Goal: Transaction & Acquisition: Purchase product/service

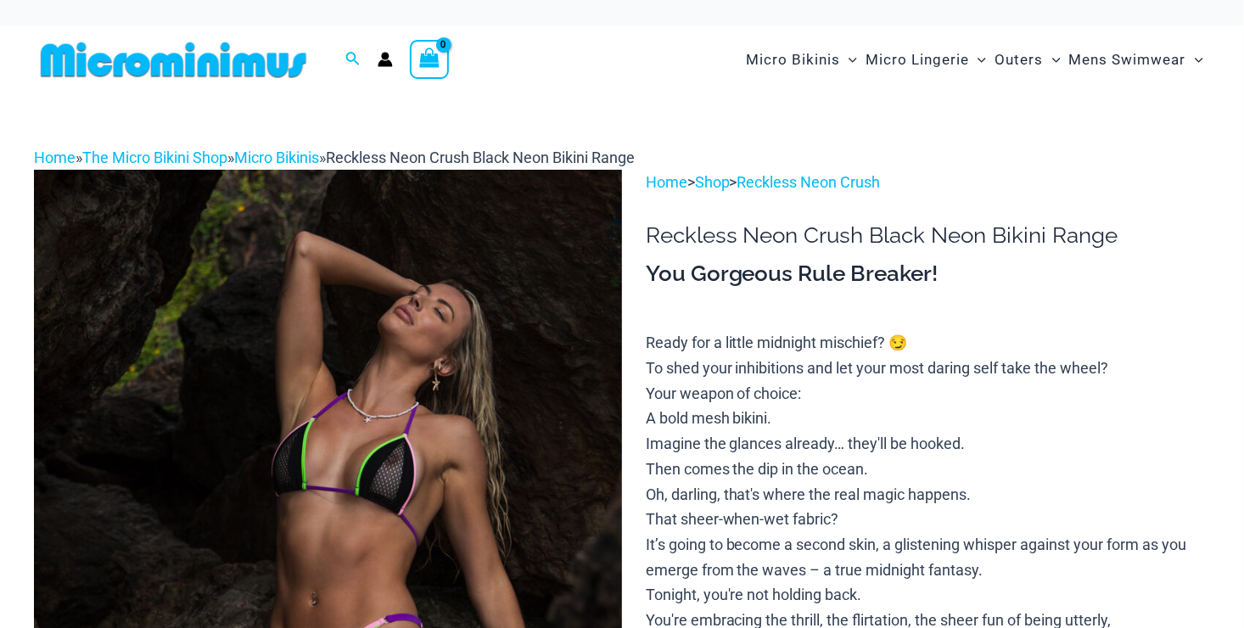
scroll to position [350, 0]
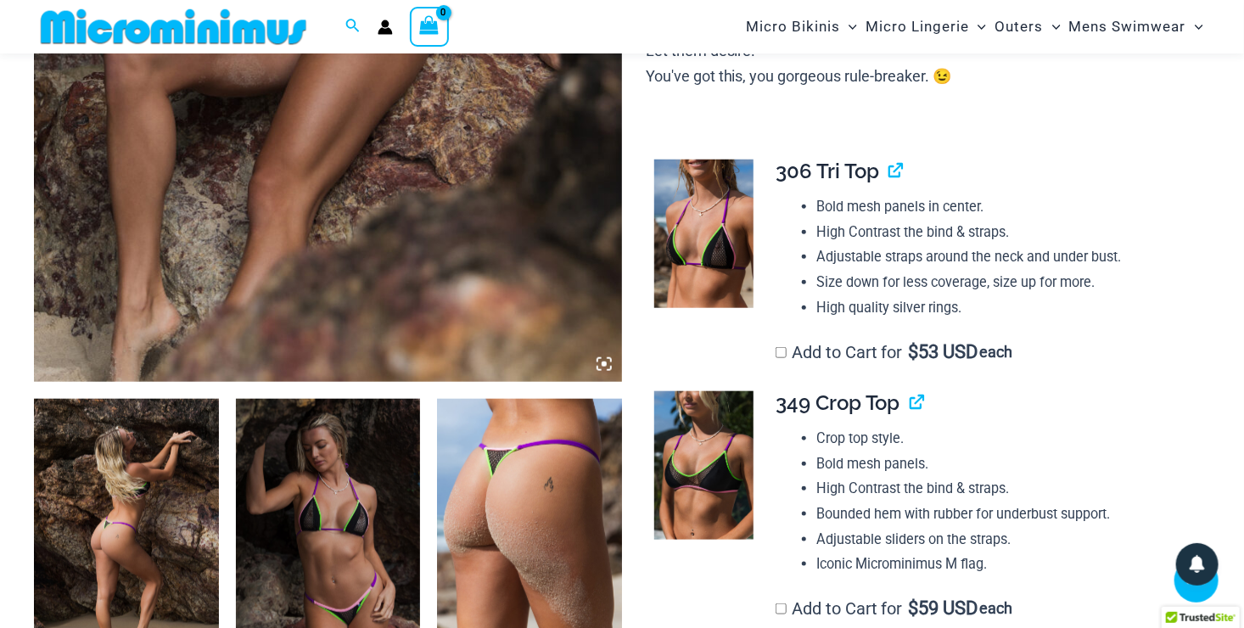
click at [140, 530] on img at bounding box center [126, 537] width 185 height 277
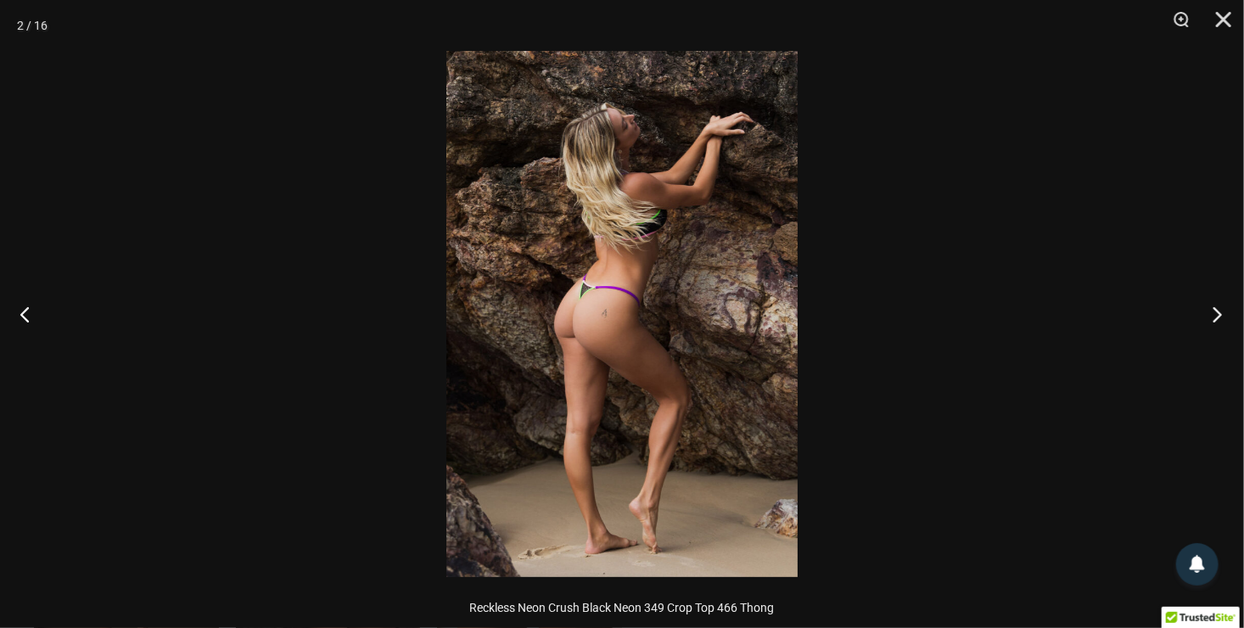
click at [1210, 309] on button "Next" at bounding box center [1212, 313] width 64 height 85
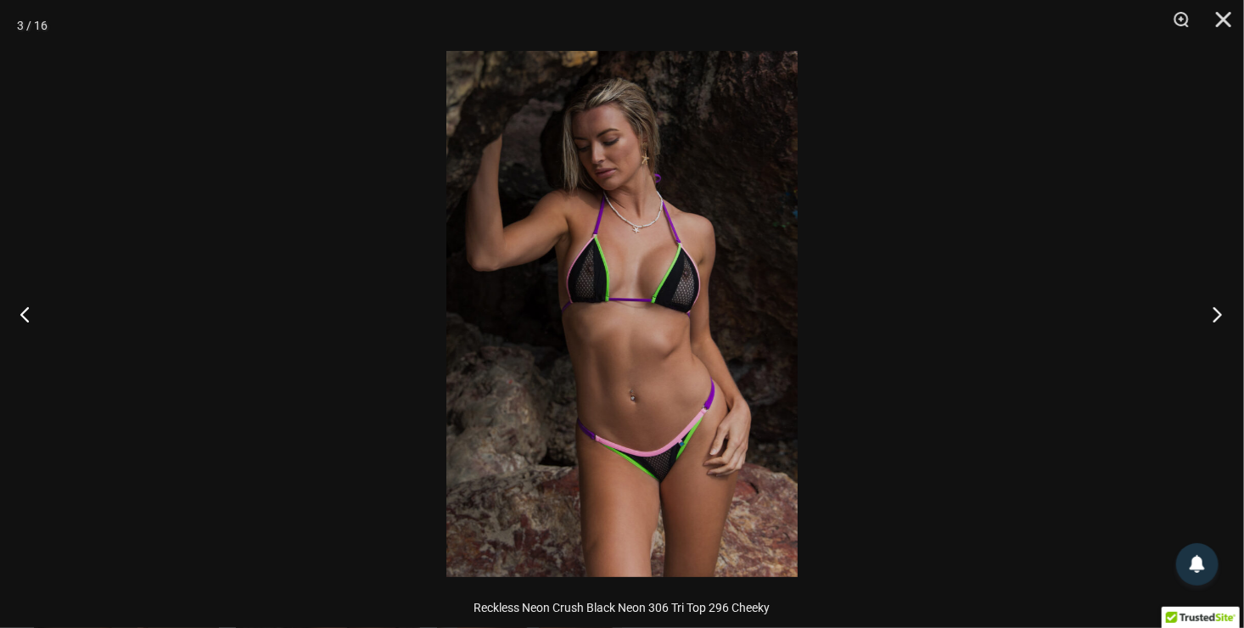
click at [1210, 309] on button "Next" at bounding box center [1212, 313] width 64 height 85
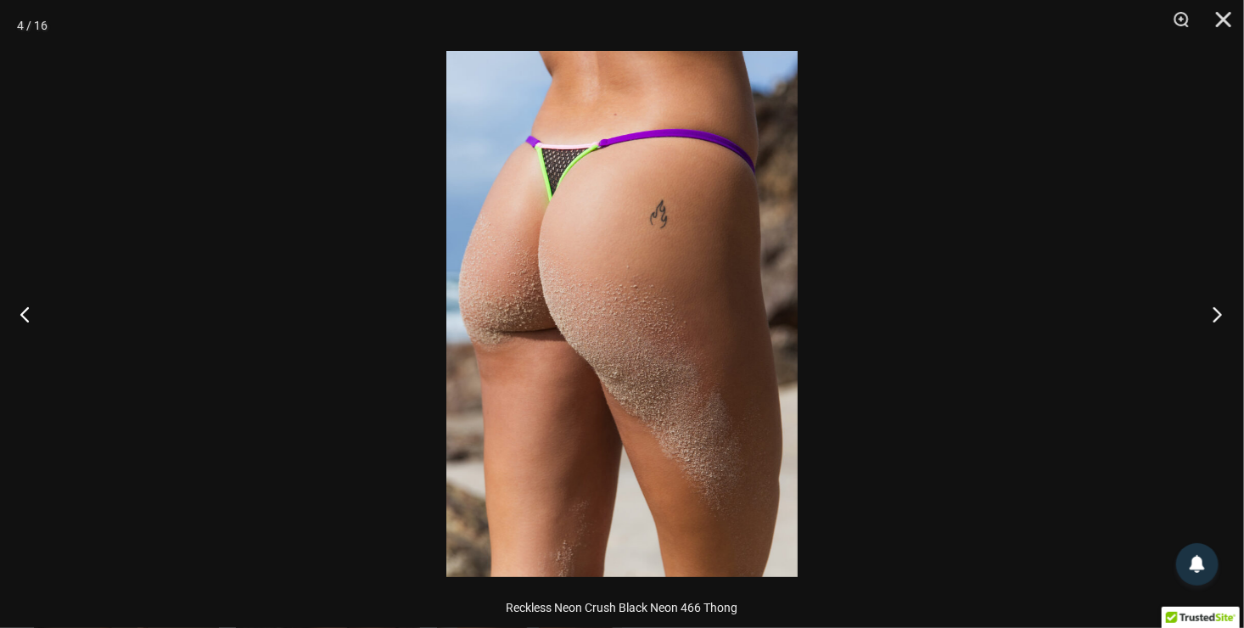
click at [1210, 309] on button "Next" at bounding box center [1212, 313] width 64 height 85
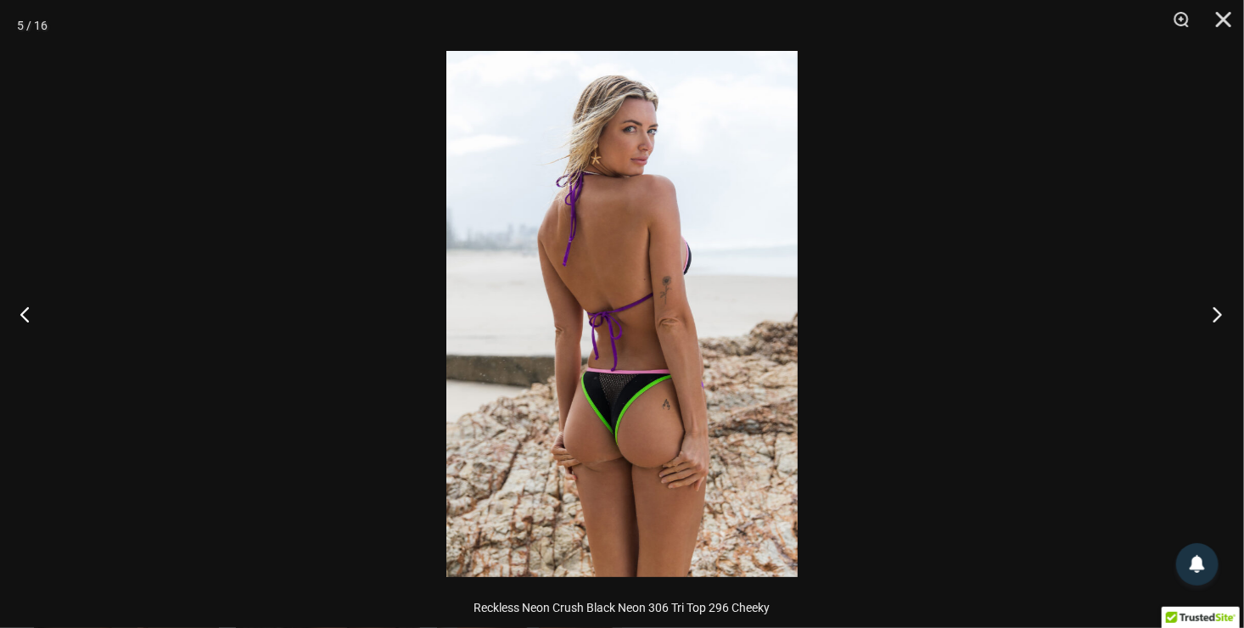
click at [1210, 309] on button "Next" at bounding box center [1212, 313] width 64 height 85
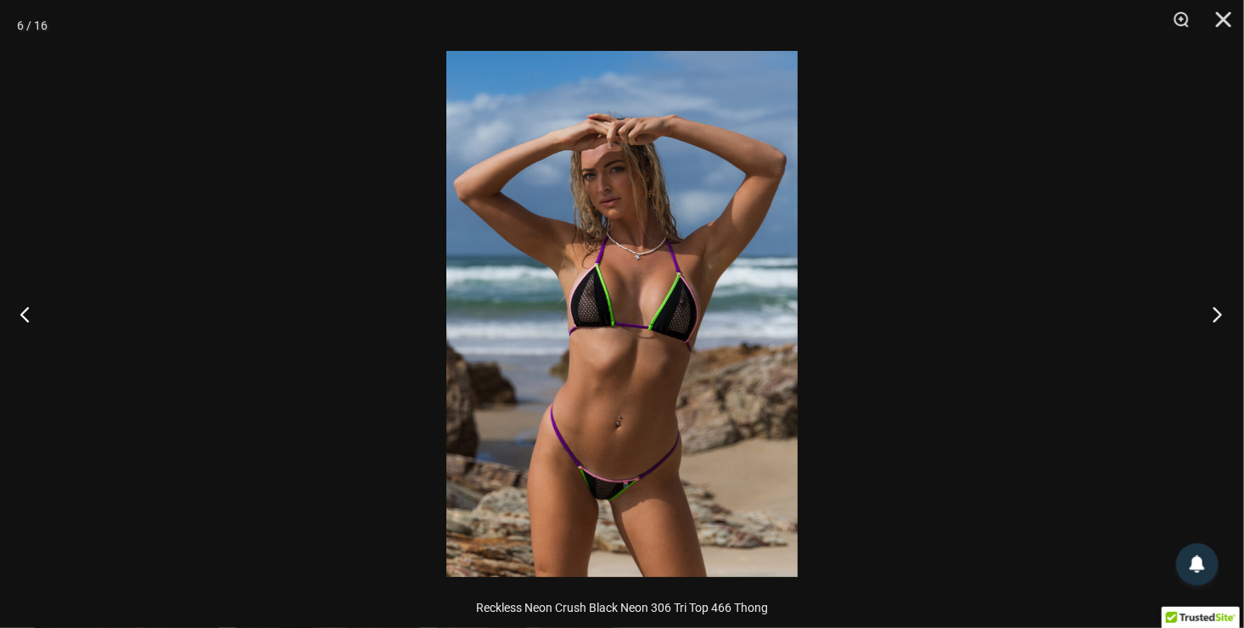
click at [1210, 309] on button "Next" at bounding box center [1212, 313] width 64 height 85
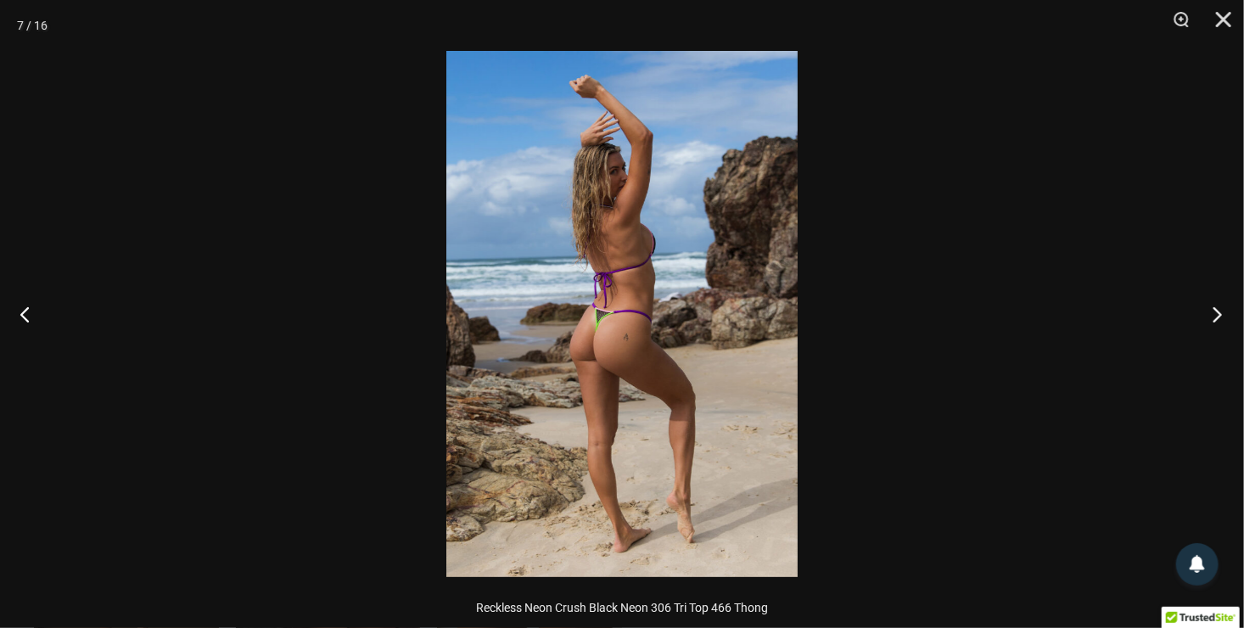
click at [1210, 309] on button "Next" at bounding box center [1212, 313] width 64 height 85
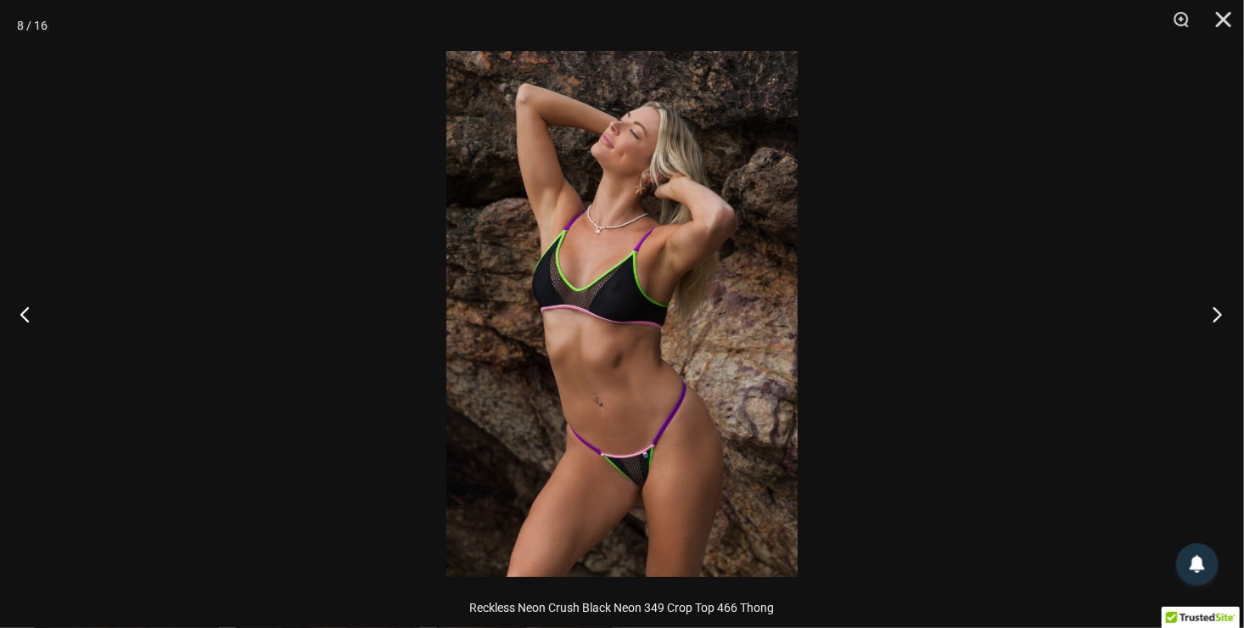
click at [1210, 309] on button "Next" at bounding box center [1212, 313] width 64 height 85
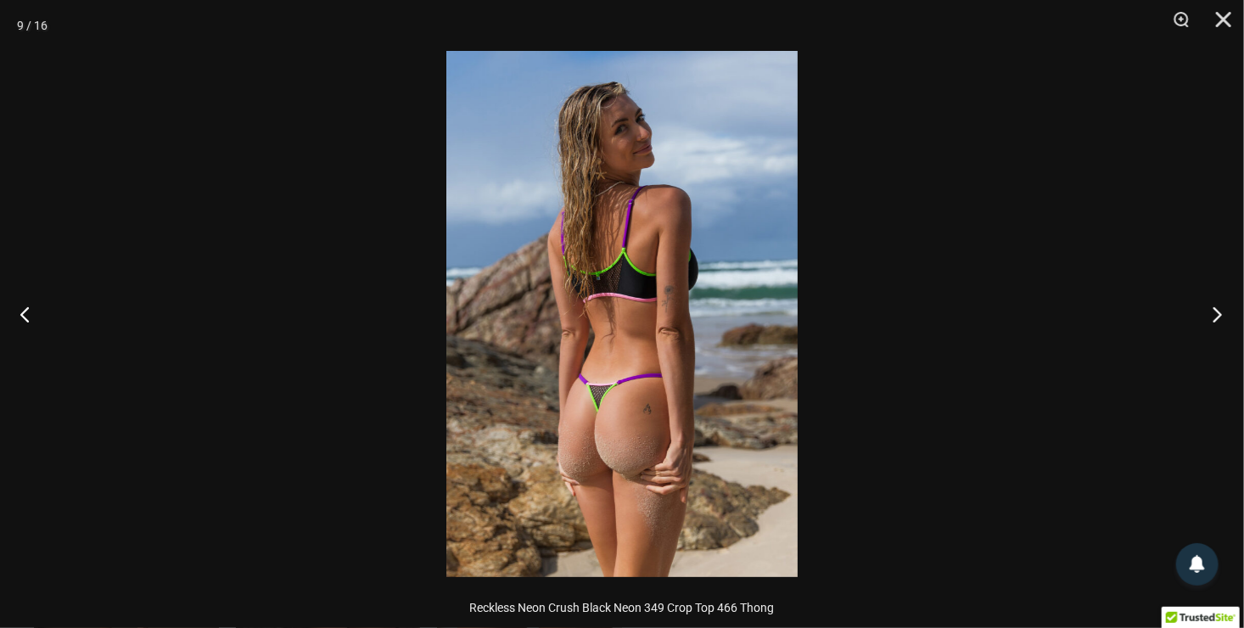
click at [1210, 309] on button "Next" at bounding box center [1212, 313] width 64 height 85
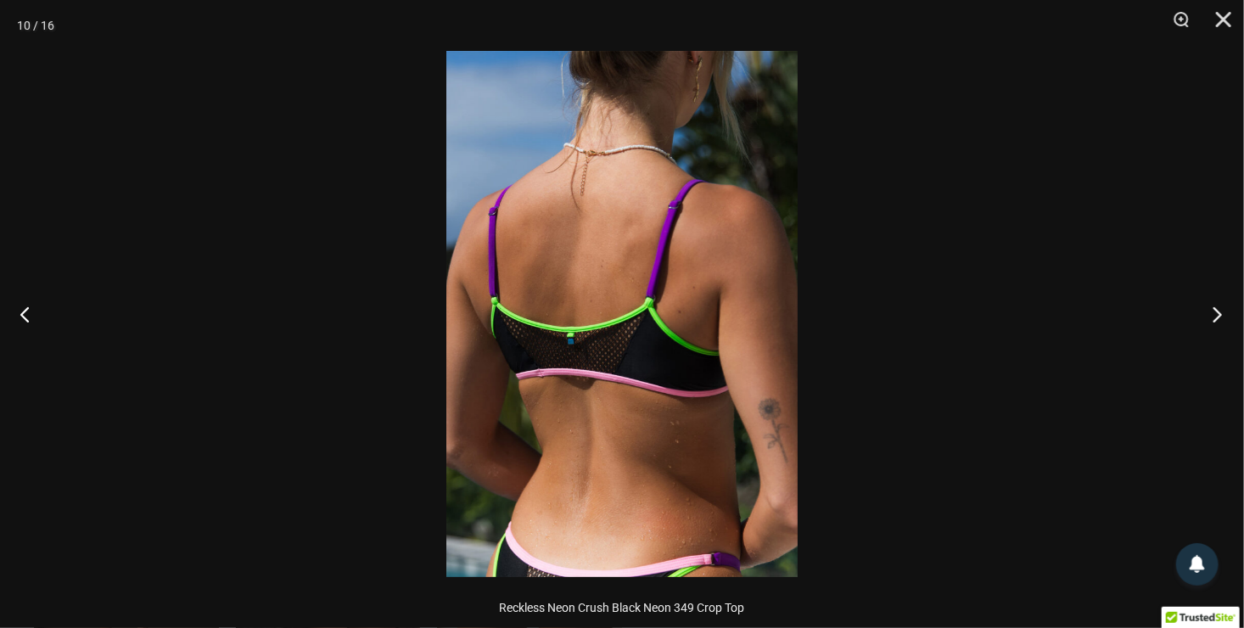
click at [1210, 309] on button "Next" at bounding box center [1212, 313] width 64 height 85
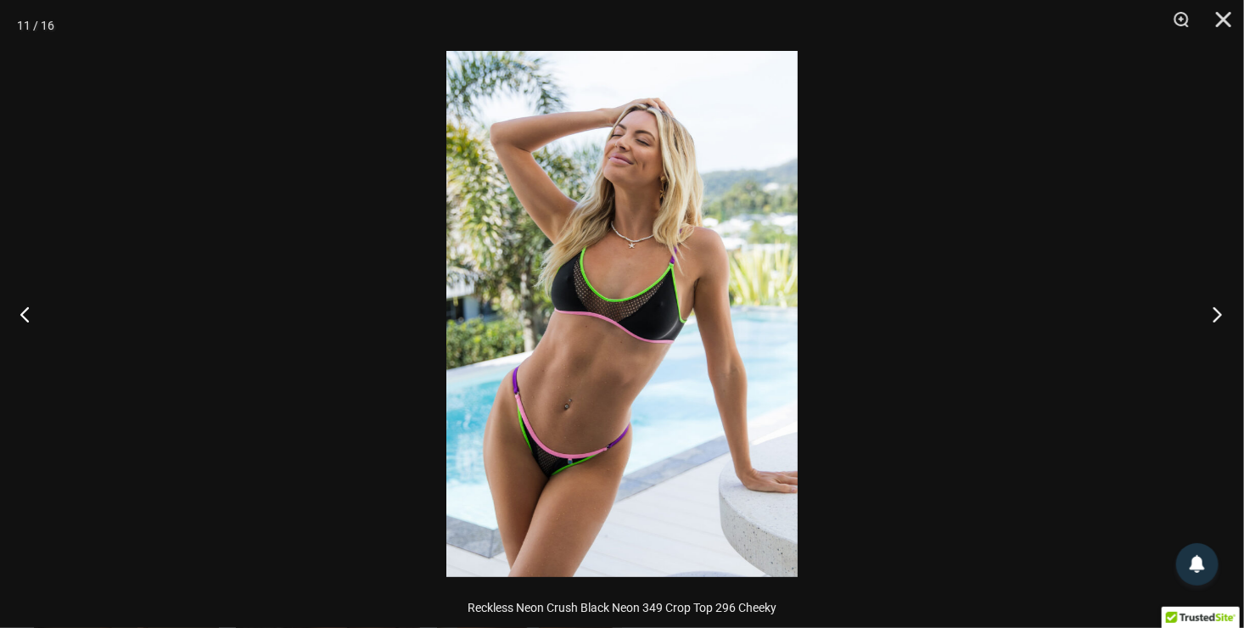
click at [1210, 309] on button "Next" at bounding box center [1212, 313] width 64 height 85
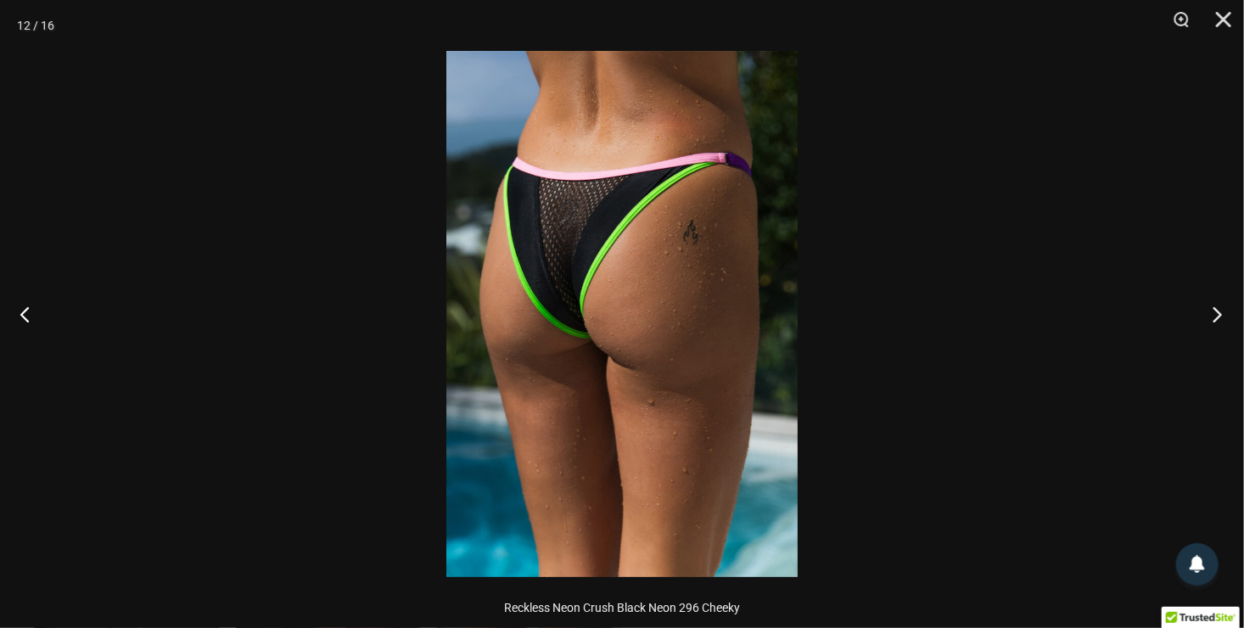
click at [1210, 309] on button "Next" at bounding box center [1212, 313] width 64 height 85
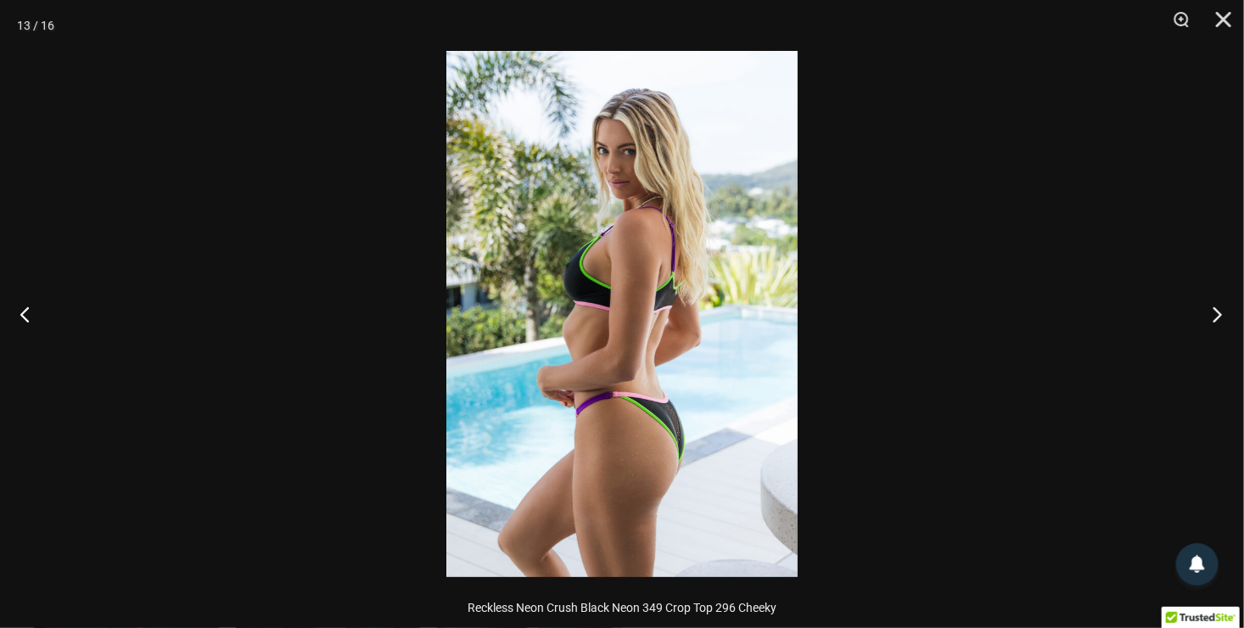
click at [1210, 309] on button "Next" at bounding box center [1212, 313] width 64 height 85
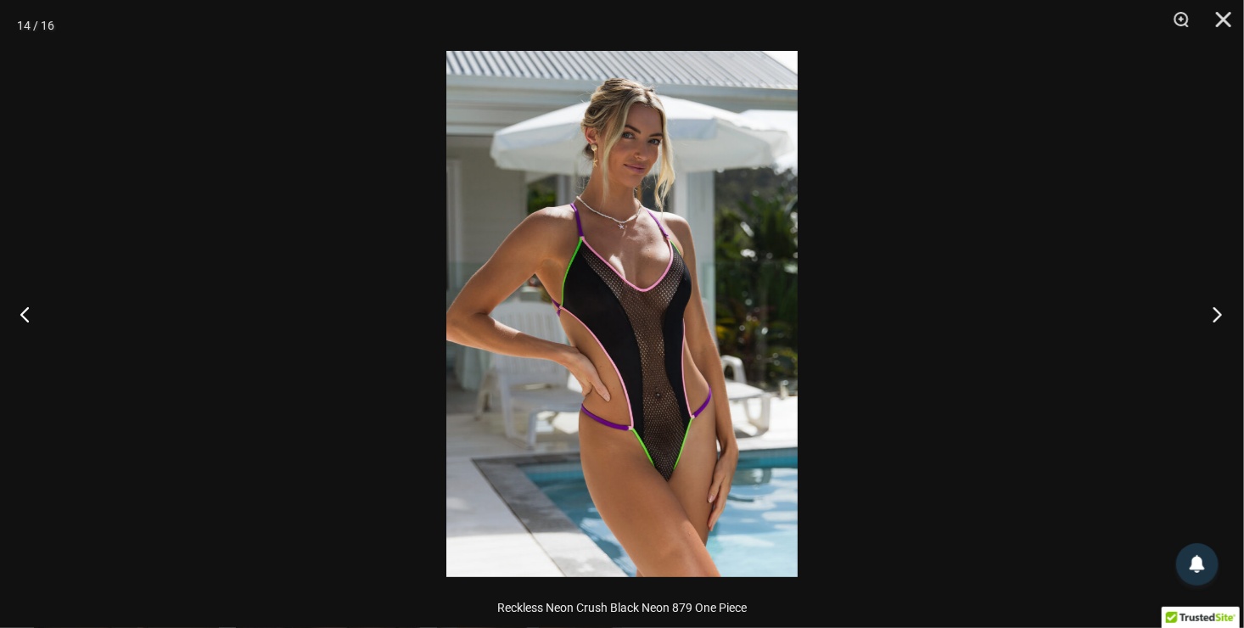
click at [1210, 309] on button "Next" at bounding box center [1212, 313] width 64 height 85
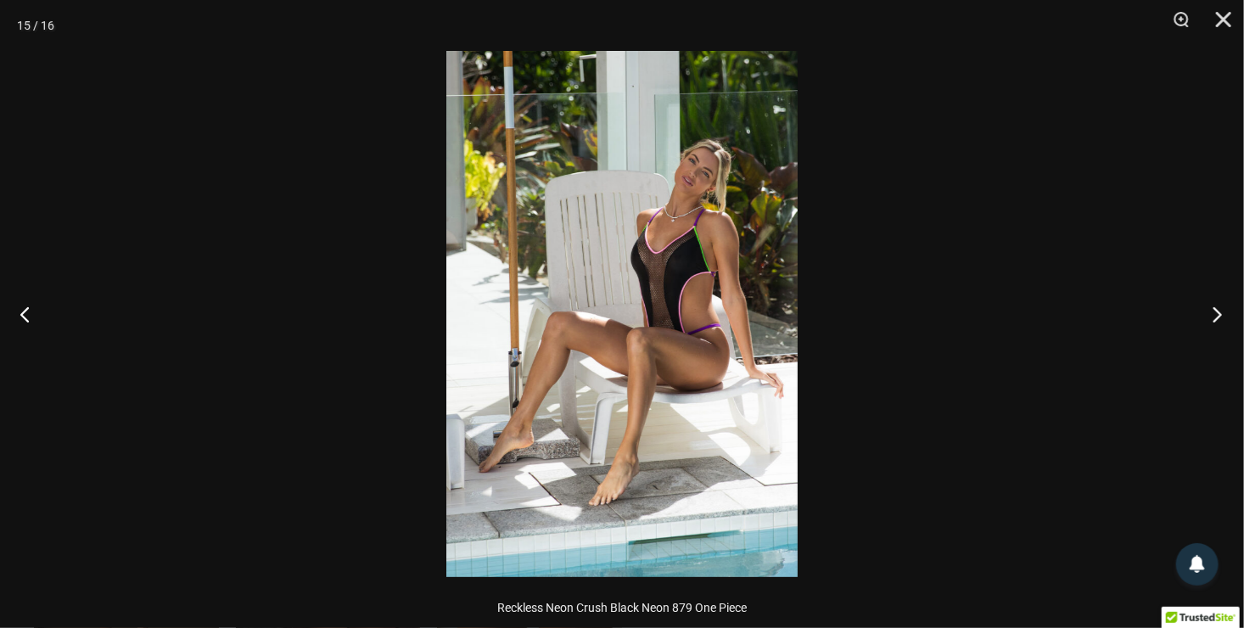
click at [1210, 309] on button "Next" at bounding box center [1212, 313] width 64 height 85
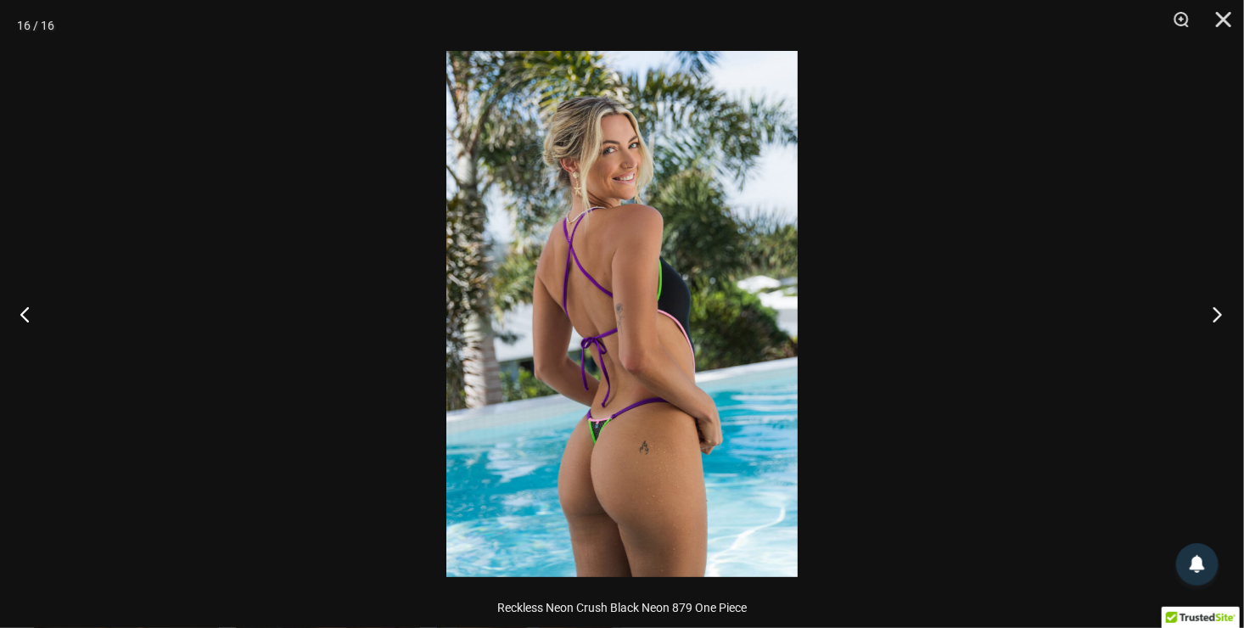
click at [1210, 309] on button "Next" at bounding box center [1212, 313] width 64 height 85
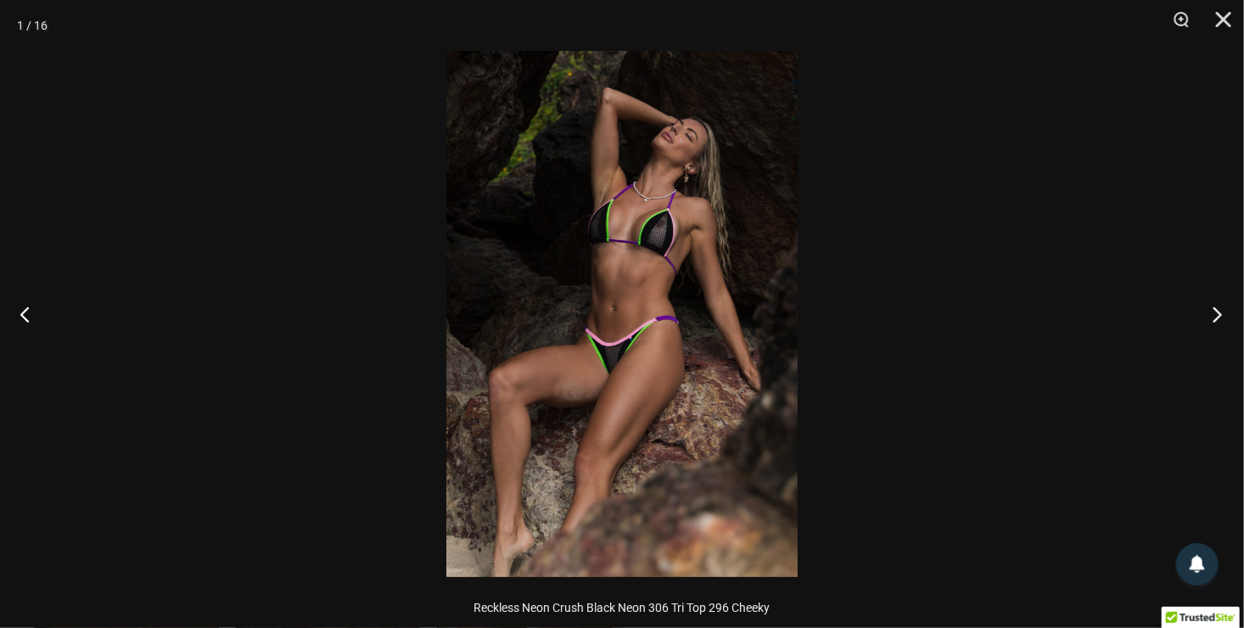
click at [1210, 309] on button "Next" at bounding box center [1212, 313] width 64 height 85
